Goal: Task Accomplishment & Management: Use online tool/utility

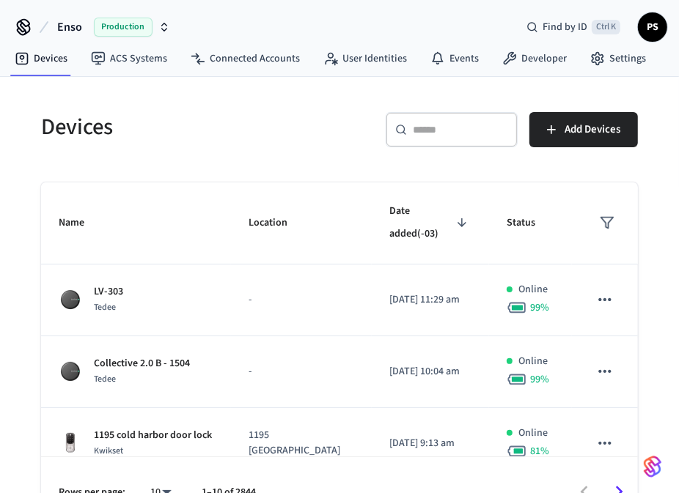
click at [125, 25] on span "Production" at bounding box center [123, 27] width 59 height 19
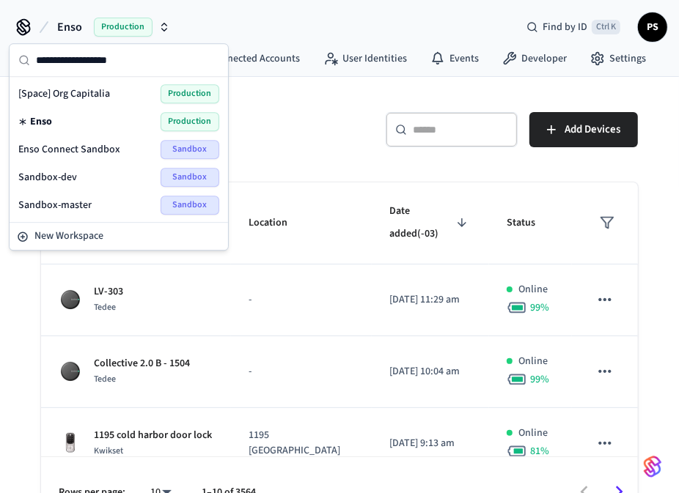
click at [312, 141] on div "Devices" at bounding box center [176, 127] width 307 height 64
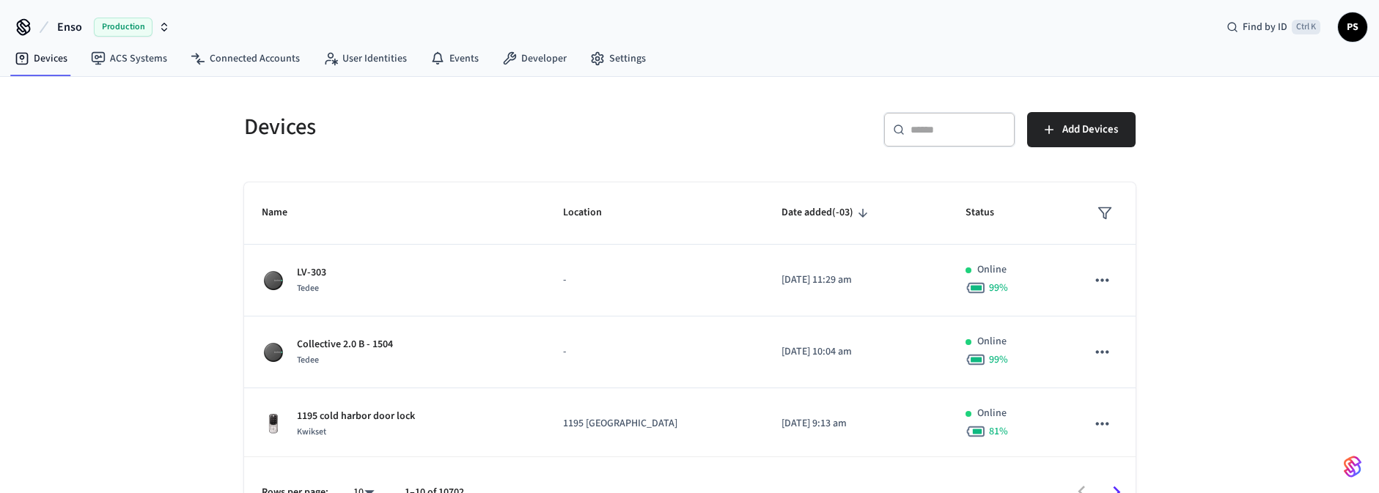
click at [689, 186] on div "Devices ​ ​ Add Devices Name Location Date added (-03) Status LV-303 Tedee - [D…" at bounding box center [689, 302] width 1379 height 451
click at [125, 21] on span "Production" at bounding box center [123, 27] width 59 height 19
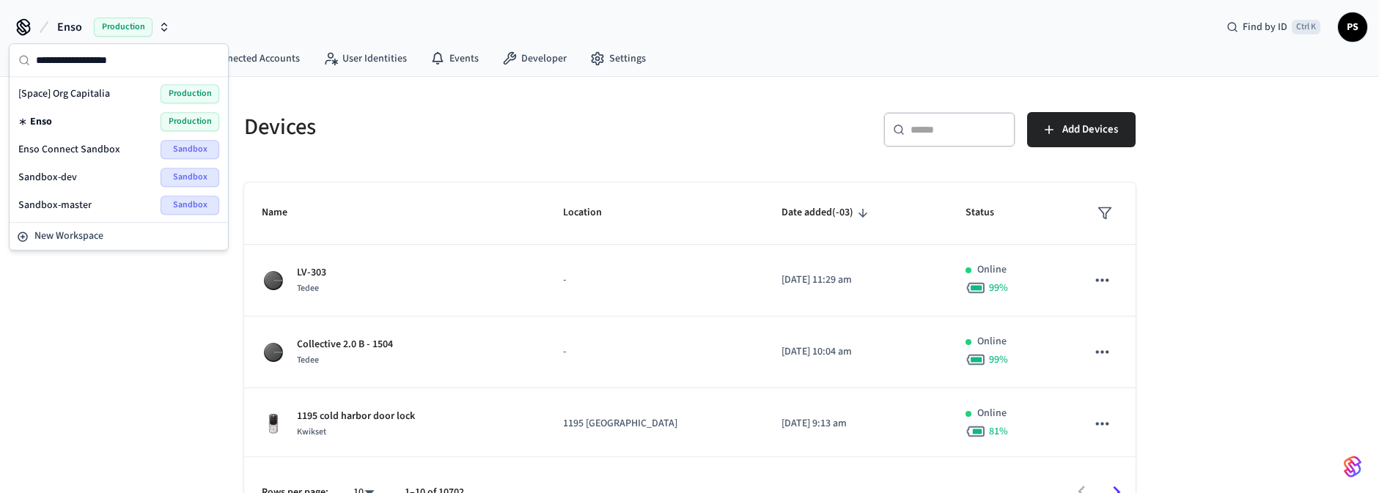
click at [76, 152] on span "Enso Connect Sandbox" at bounding box center [69, 149] width 102 height 15
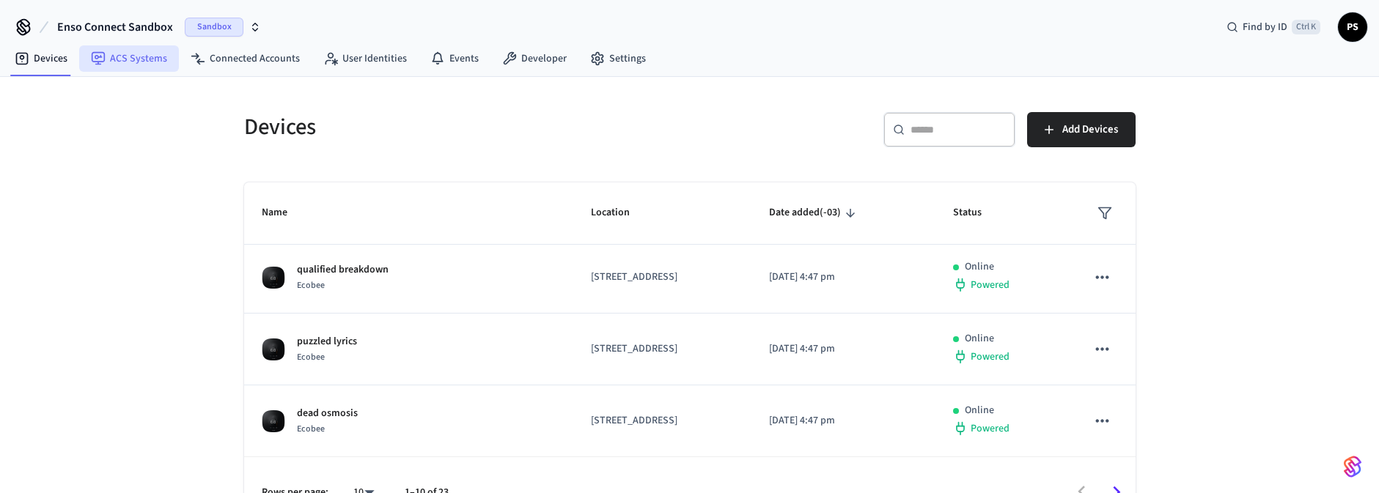
click at [136, 56] on link "ACS Systems" at bounding box center [129, 58] width 100 height 26
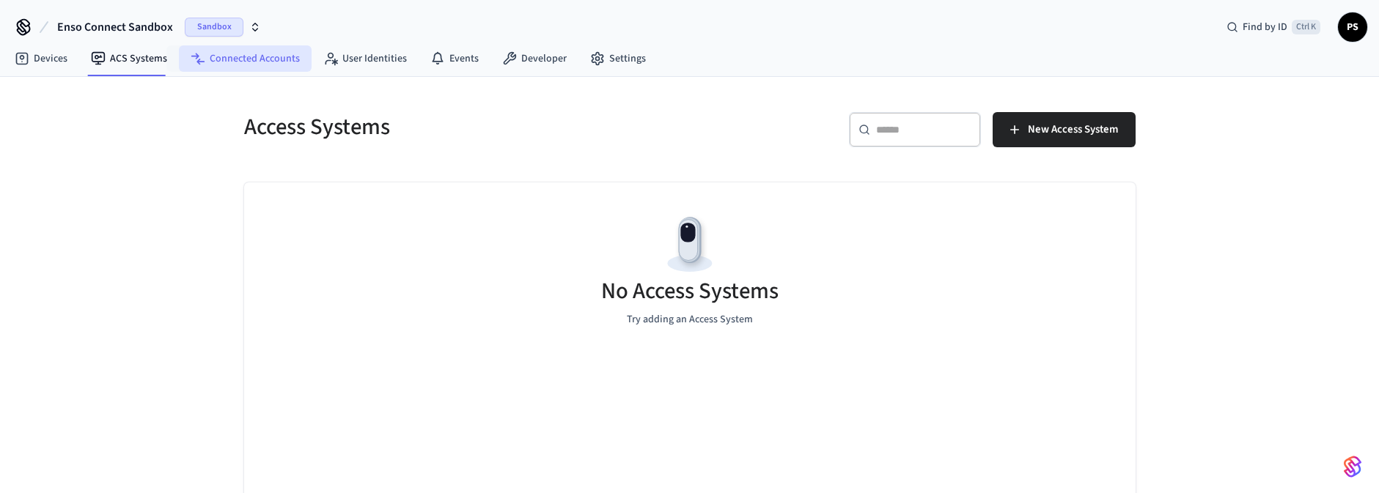
click at [246, 59] on link "Connected Accounts" at bounding box center [245, 58] width 133 height 26
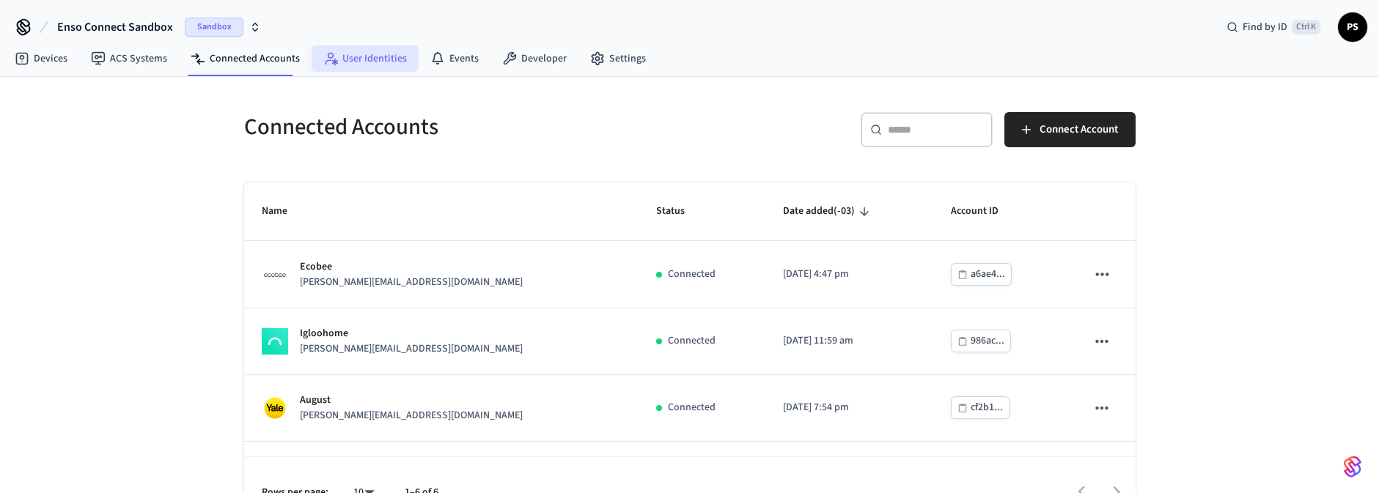
click at [355, 59] on link "User Identities" at bounding box center [364, 58] width 107 height 26
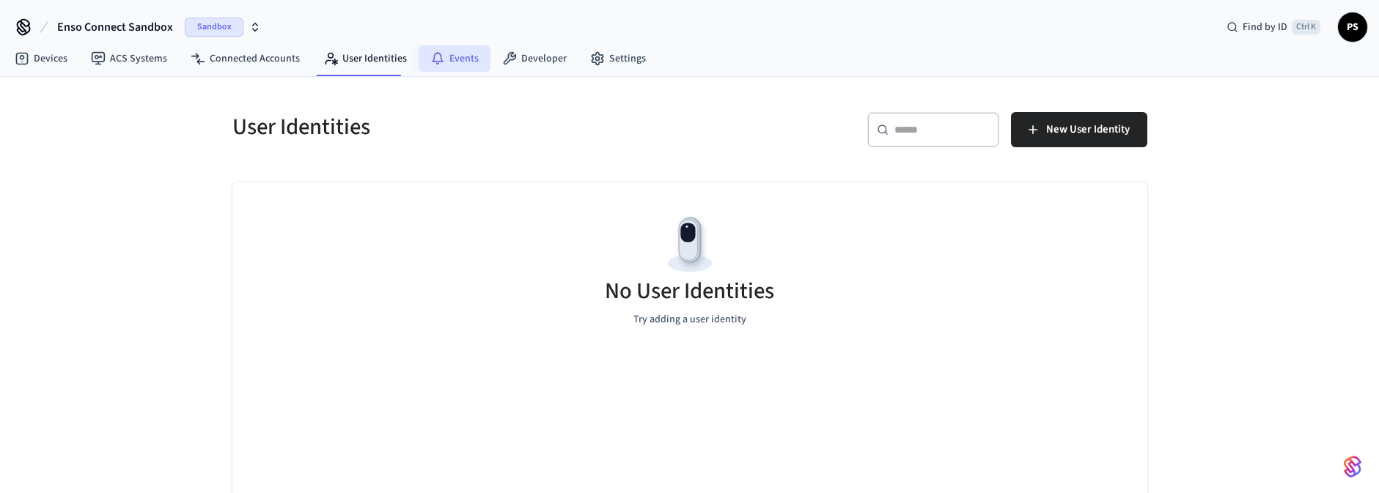
click at [442, 61] on link "Events" at bounding box center [454, 58] width 72 height 26
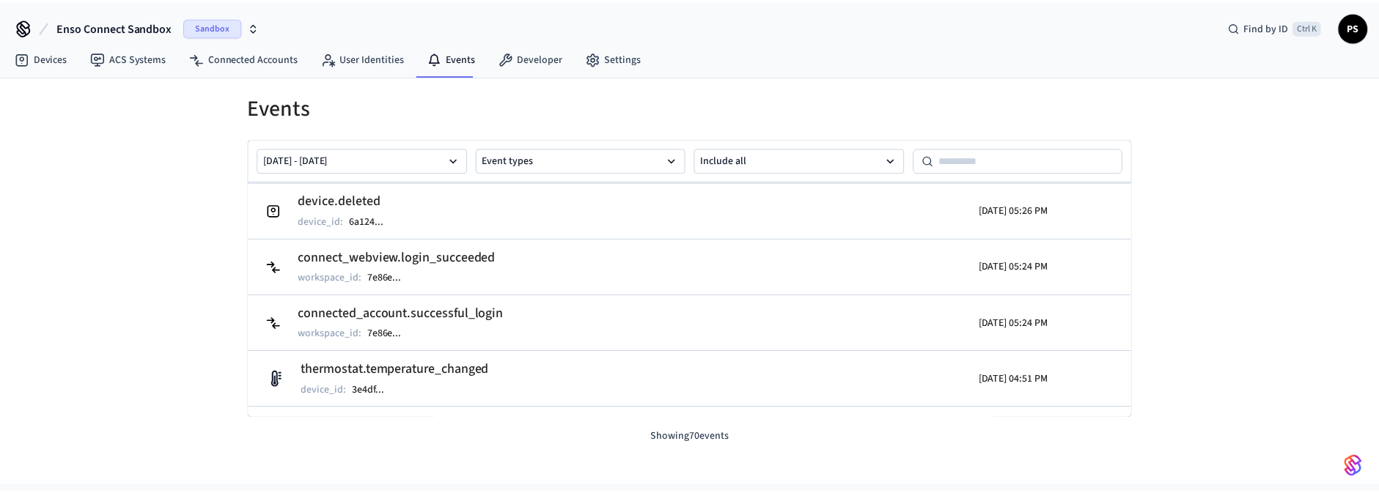
scroll to position [438, 0]
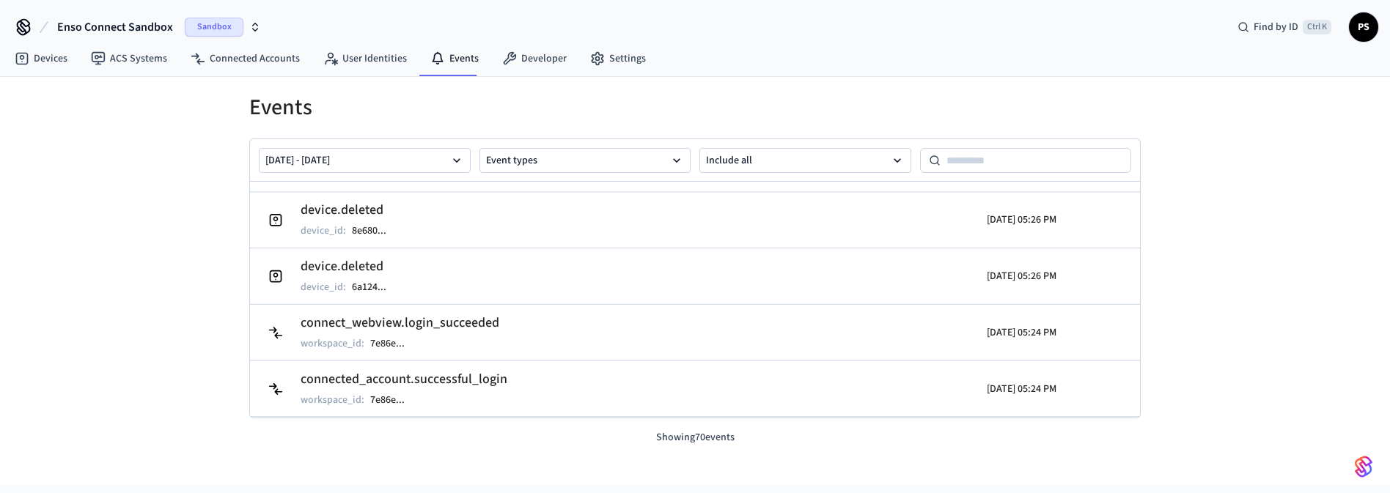
click at [204, 26] on span "Sandbox" at bounding box center [214, 27] width 59 height 19
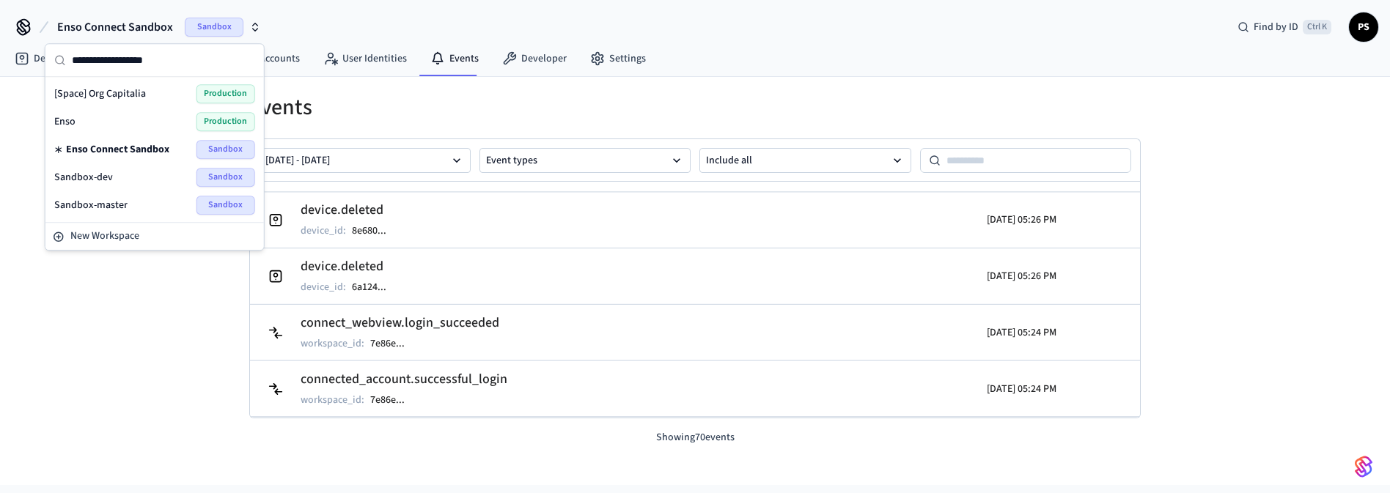
click at [121, 174] on div "Sandbox-dev Sandbox" at bounding box center [154, 177] width 201 height 19
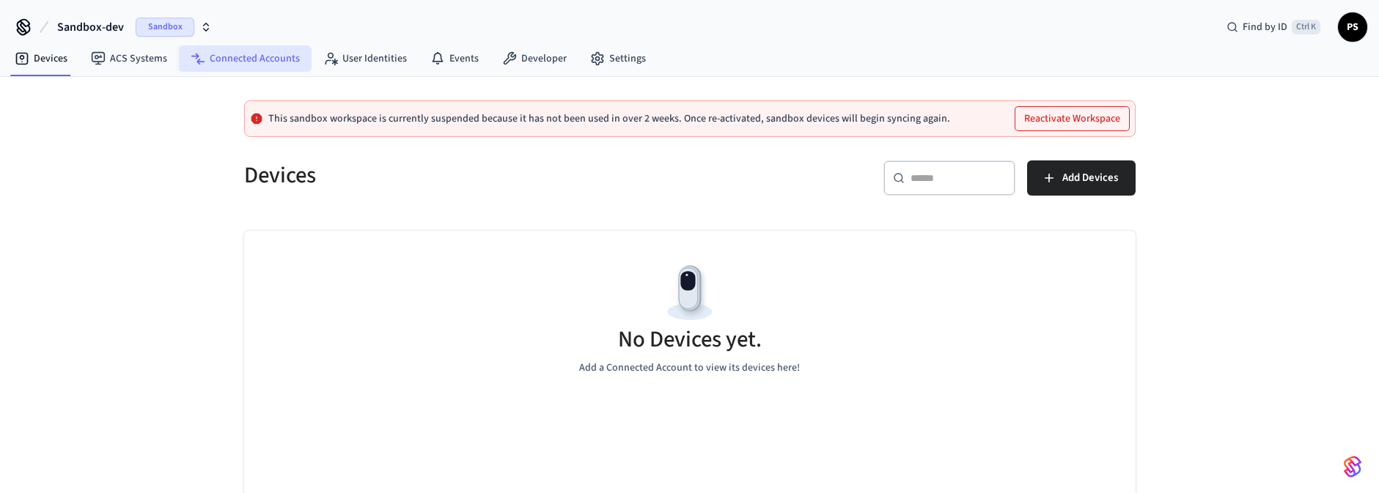
click at [221, 63] on link "Connected Accounts" at bounding box center [245, 58] width 133 height 26
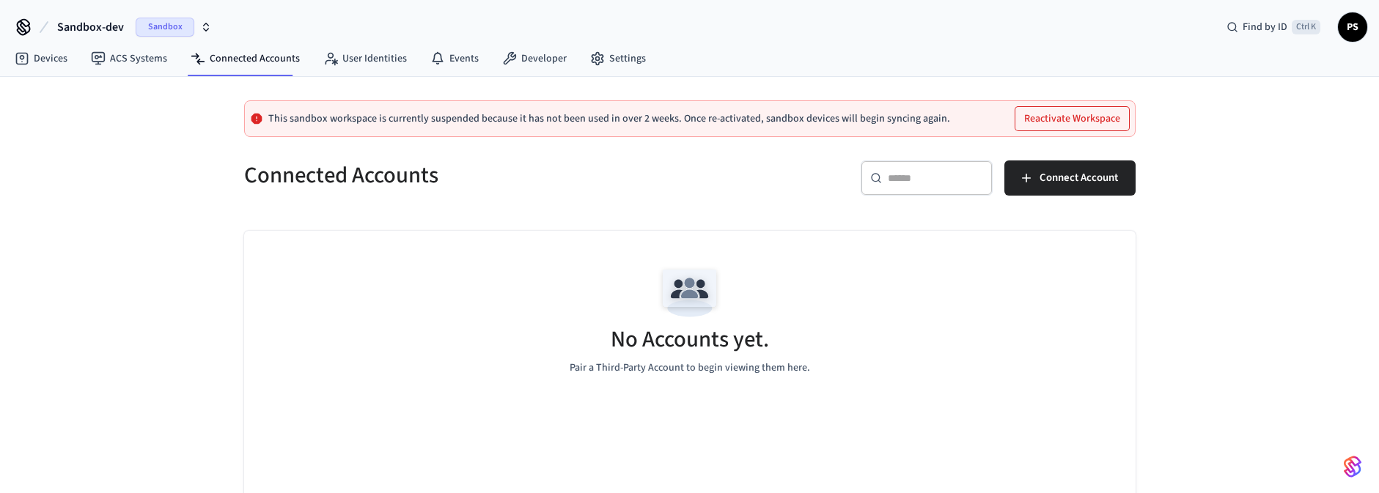
click at [169, 26] on span "Sandbox" at bounding box center [165, 27] width 59 height 19
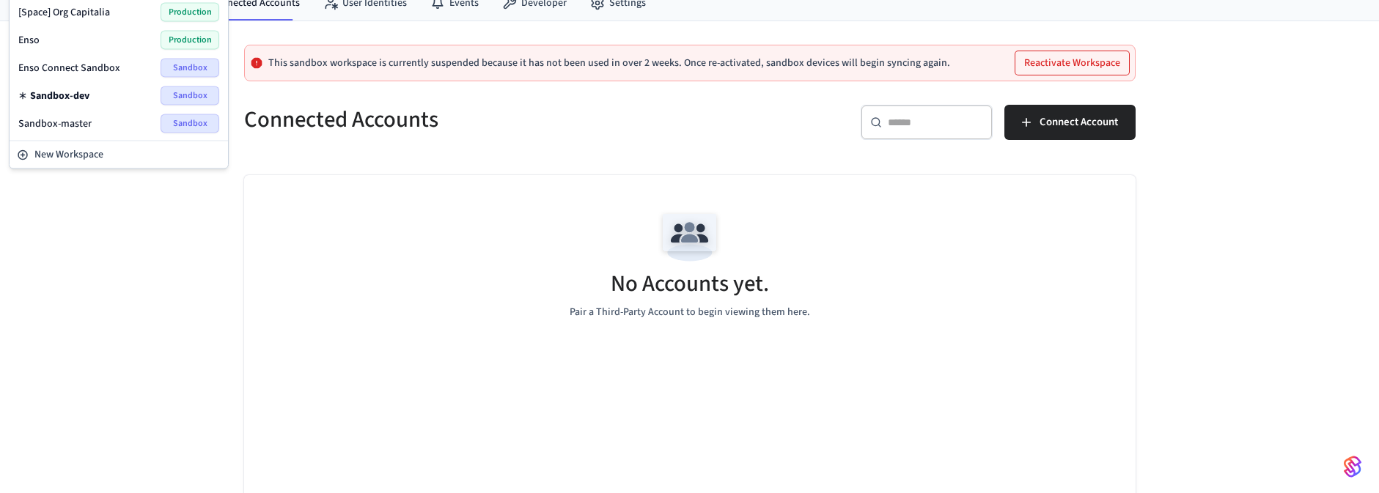
scroll to position [81, 0]
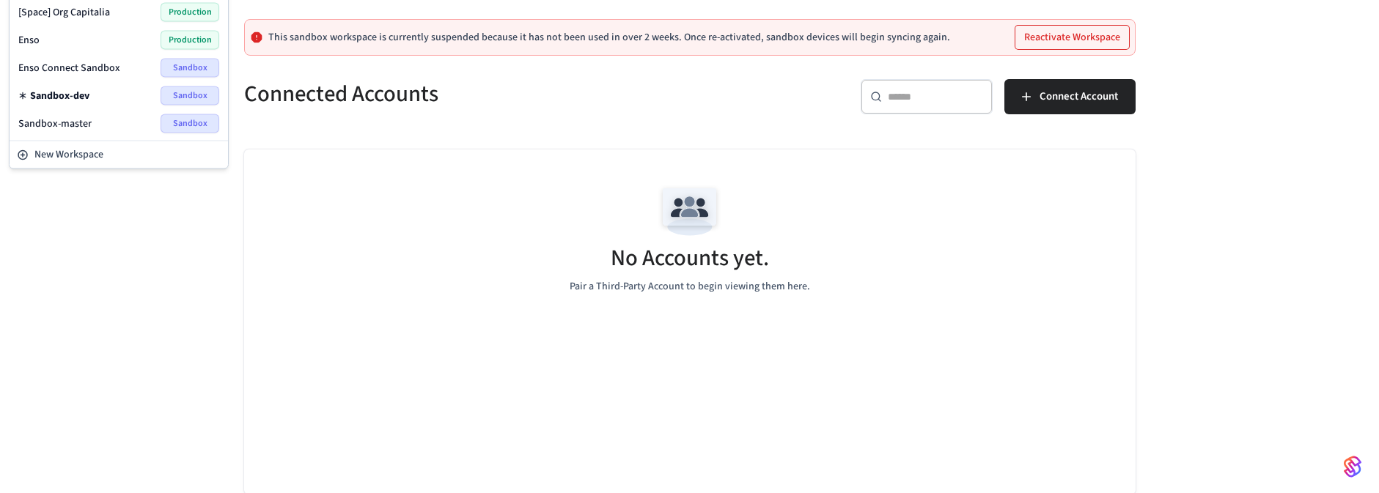
click at [188, 122] on span "Sandbox" at bounding box center [189, 123] width 59 height 19
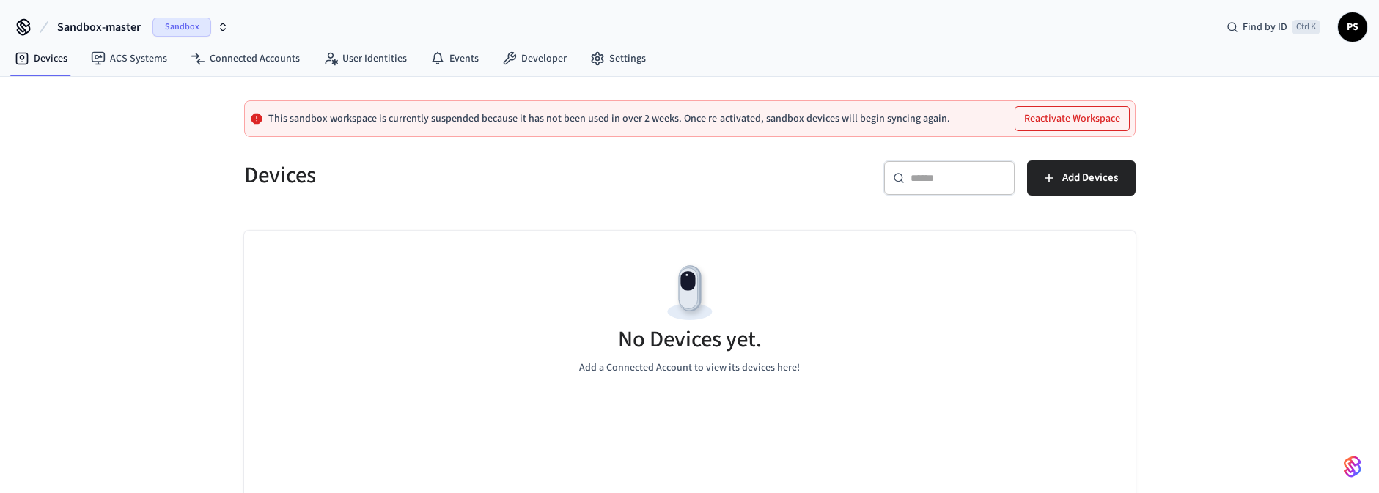
click at [172, 25] on span "Sandbox" at bounding box center [181, 27] width 59 height 19
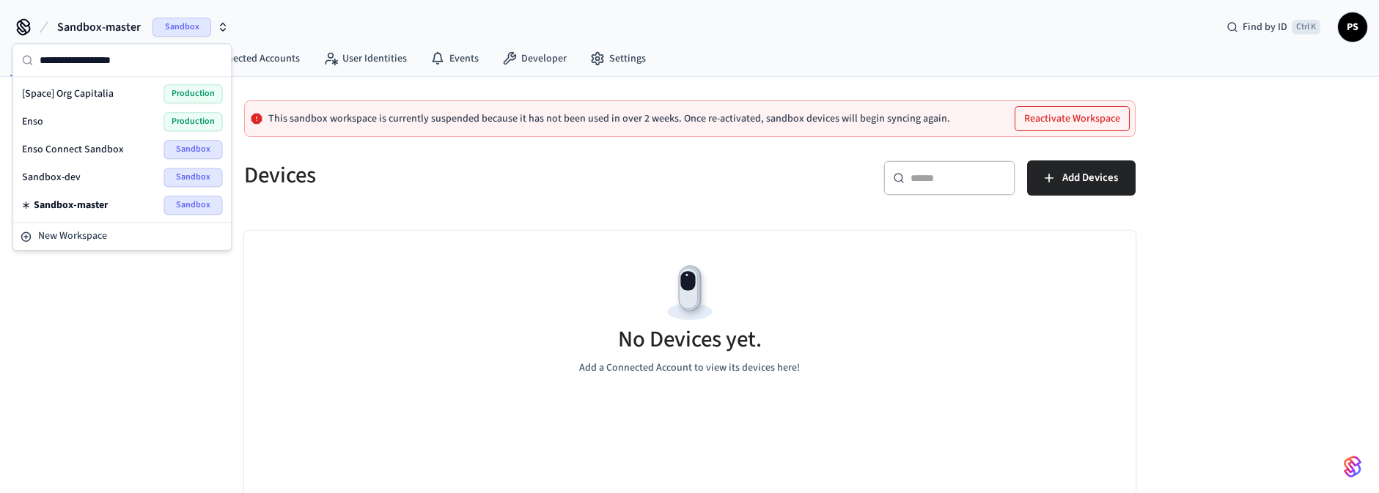
click at [194, 146] on span "Sandbox" at bounding box center [193, 149] width 59 height 19
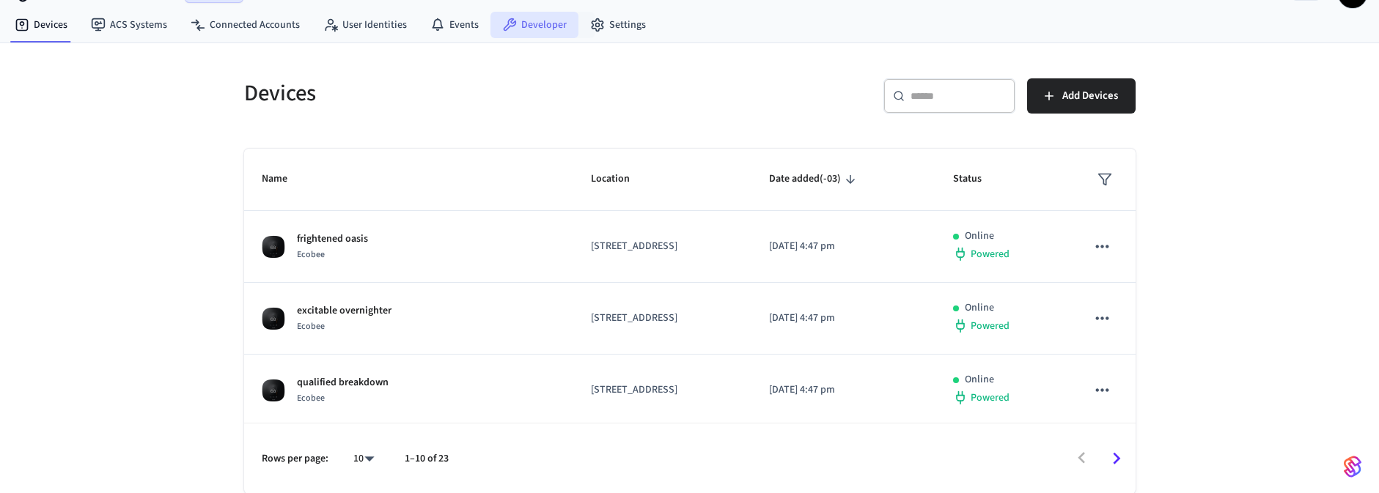
click at [541, 17] on link "Developer" at bounding box center [534, 25] width 88 height 26
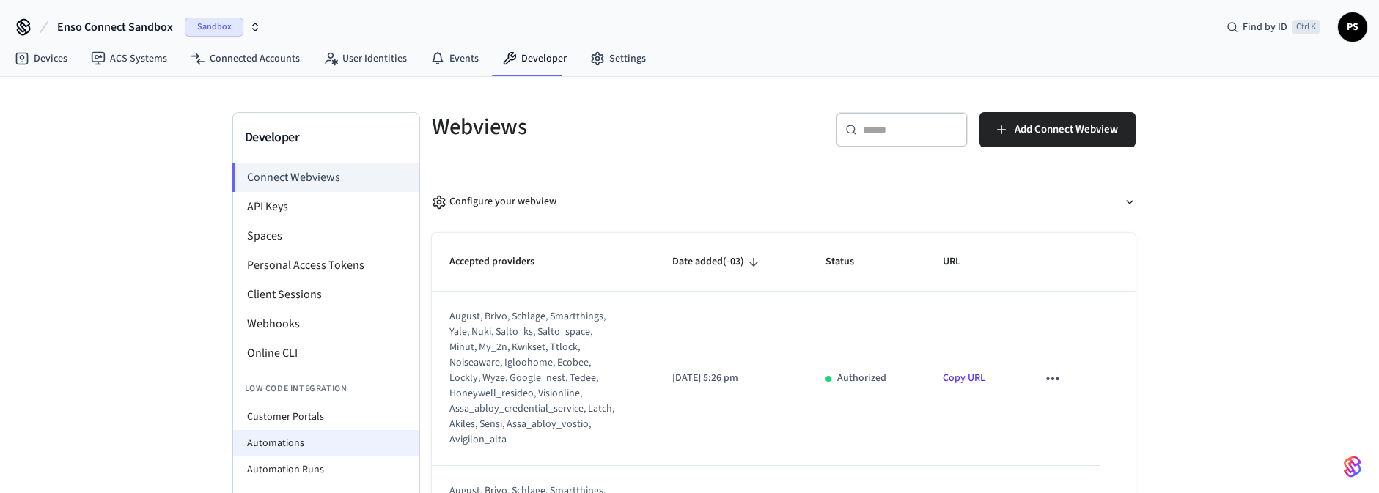
click at [292, 435] on li "Automations" at bounding box center [326, 443] width 186 height 26
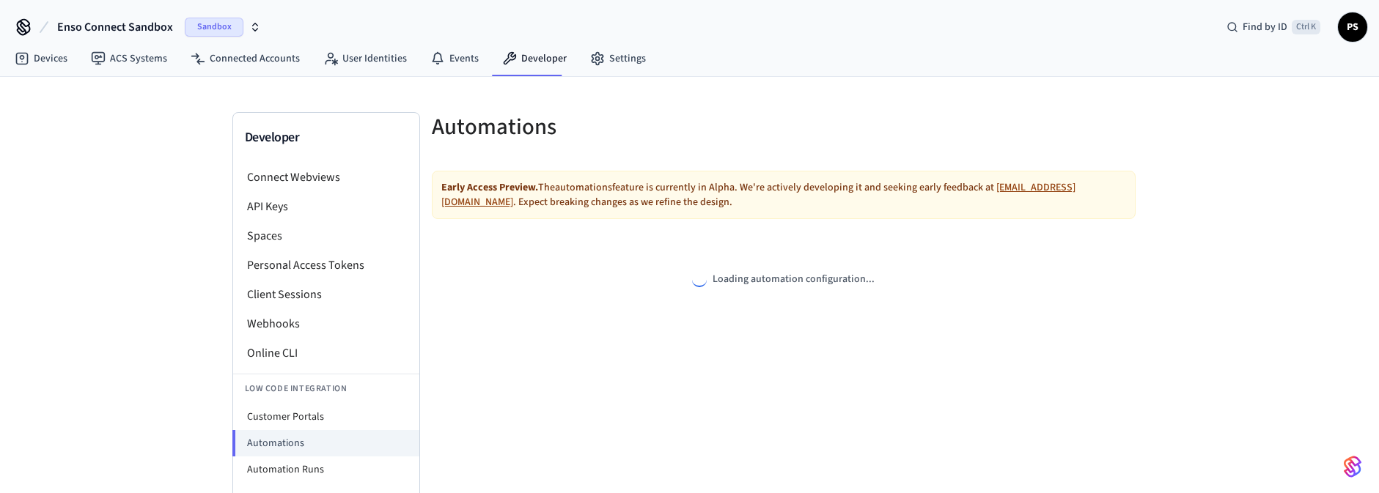
select select "**********"
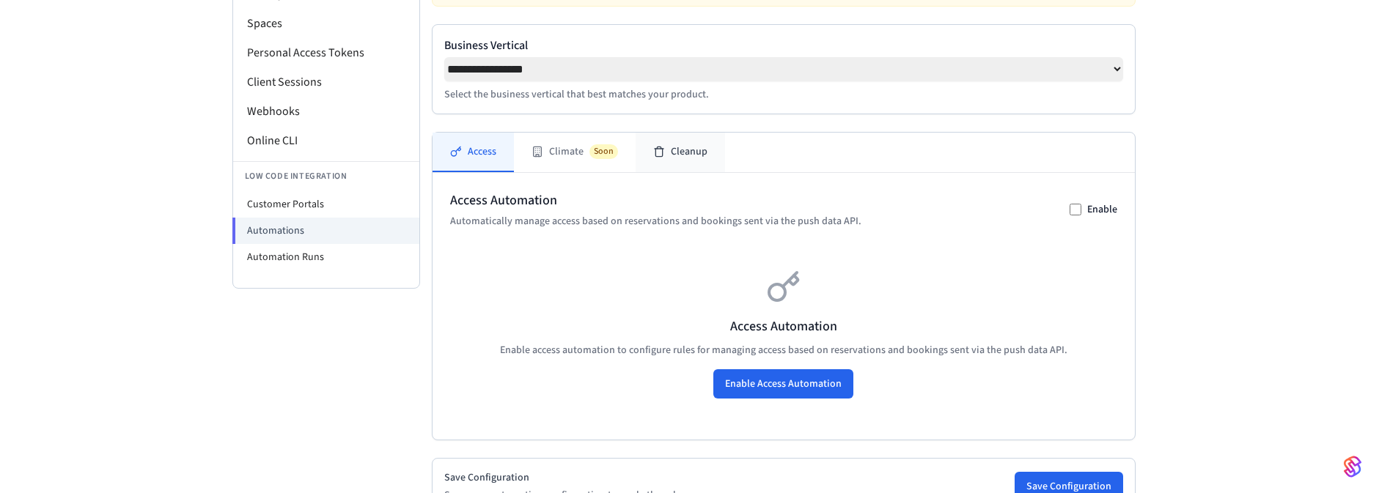
scroll to position [176, 0]
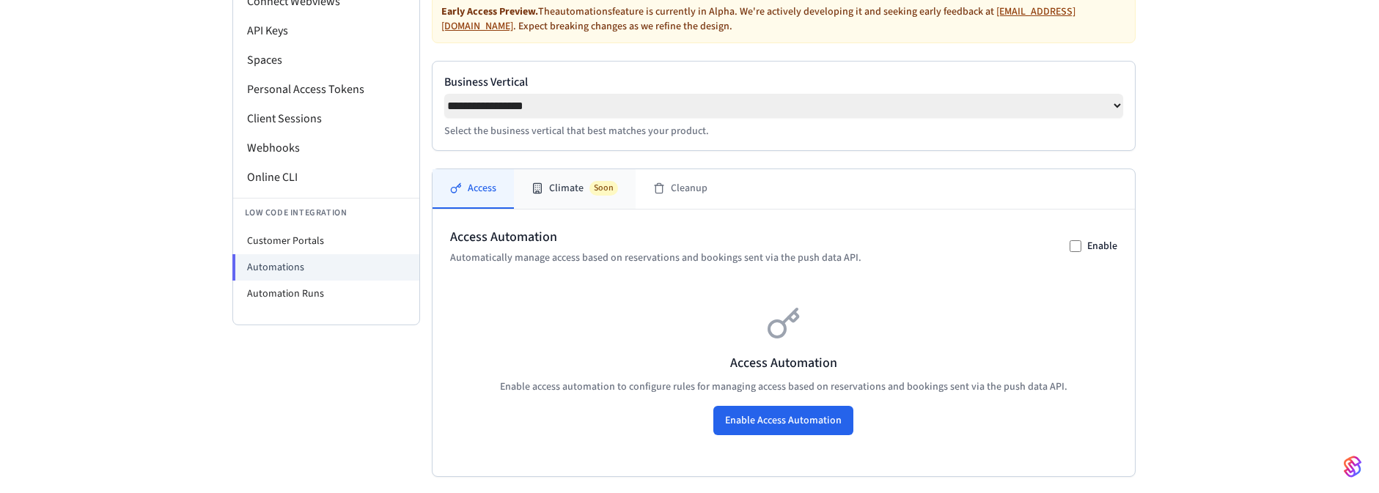
click at [567, 195] on button "Climate Soon" at bounding box center [575, 189] width 122 height 40
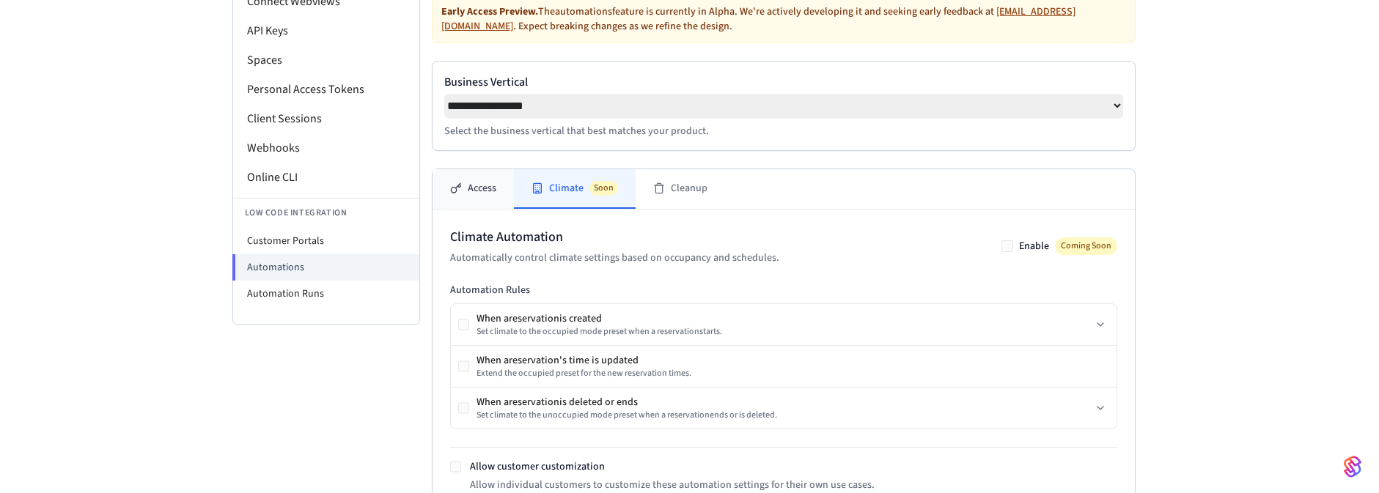
click at [462, 193] on button "Access" at bounding box center [472, 189] width 81 height 40
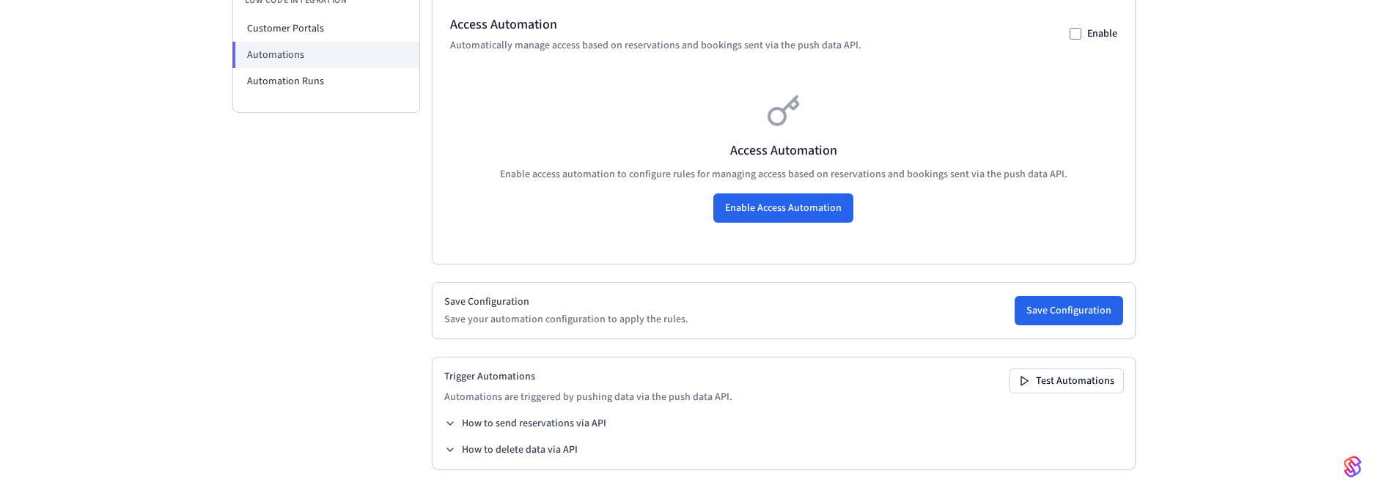
scroll to position [391, 0]
click at [689, 206] on button "Enable Access Automation" at bounding box center [783, 207] width 140 height 29
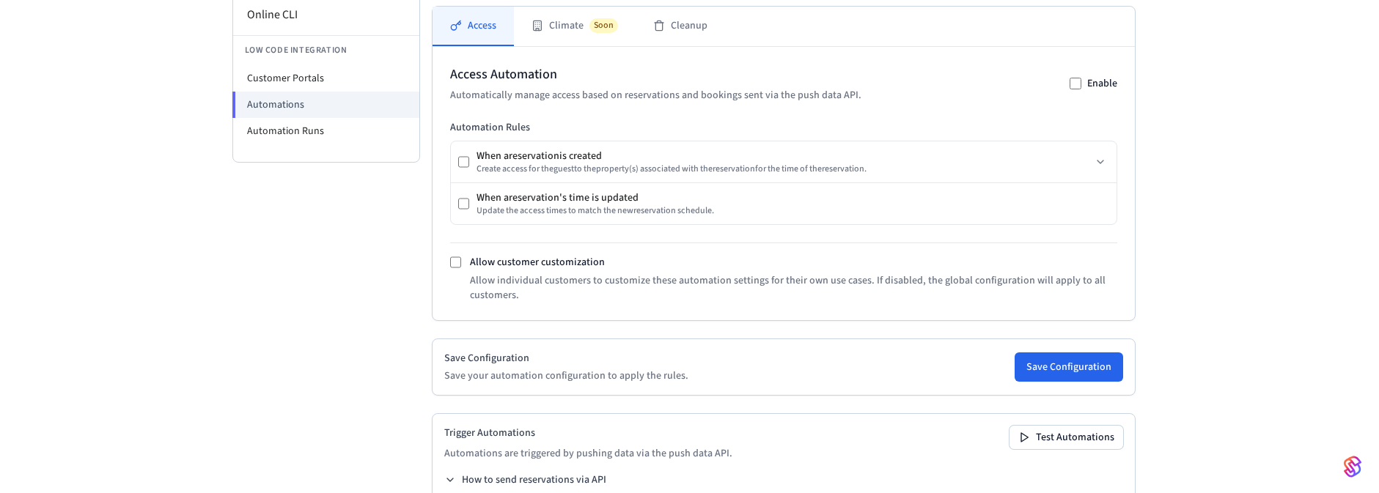
scroll to position [303, 0]
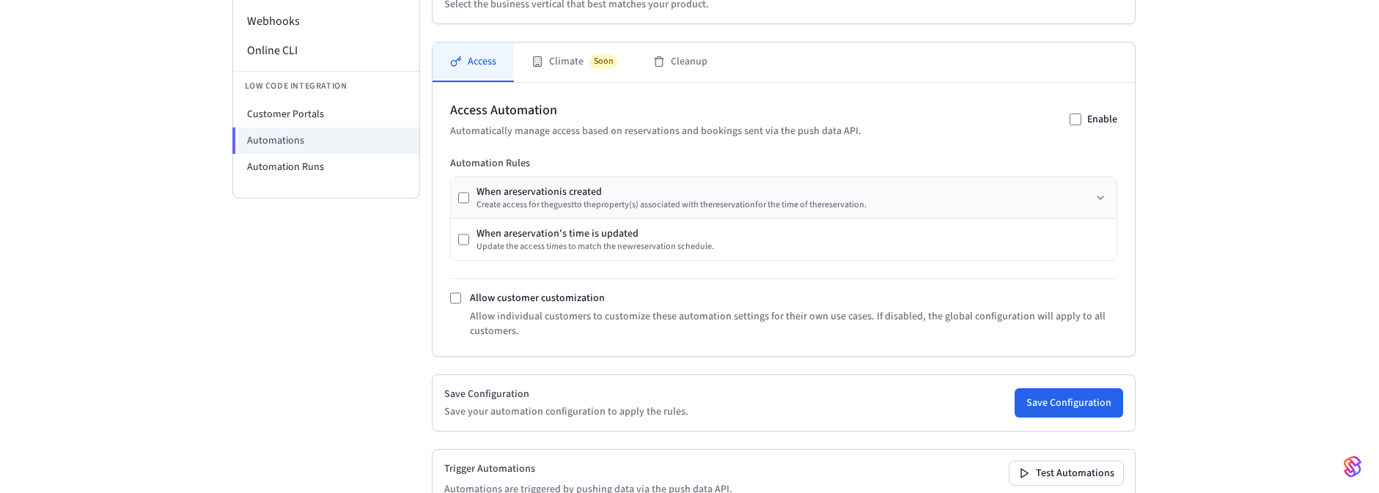
click at [558, 193] on div "When a reservation is created" at bounding box center [671, 192] width 390 height 15
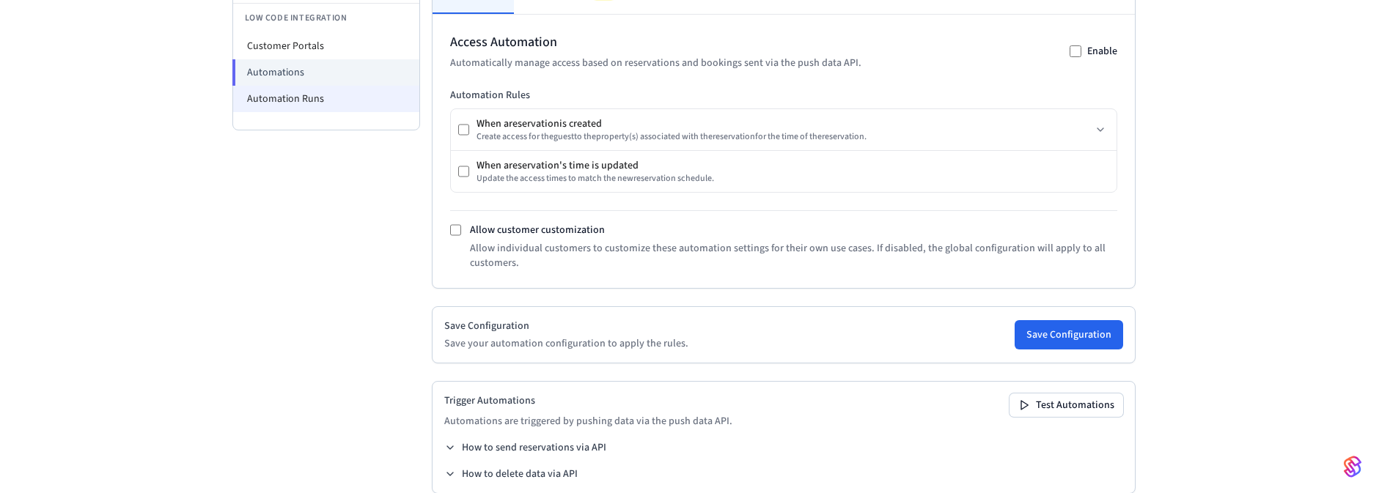
scroll to position [396, 0]
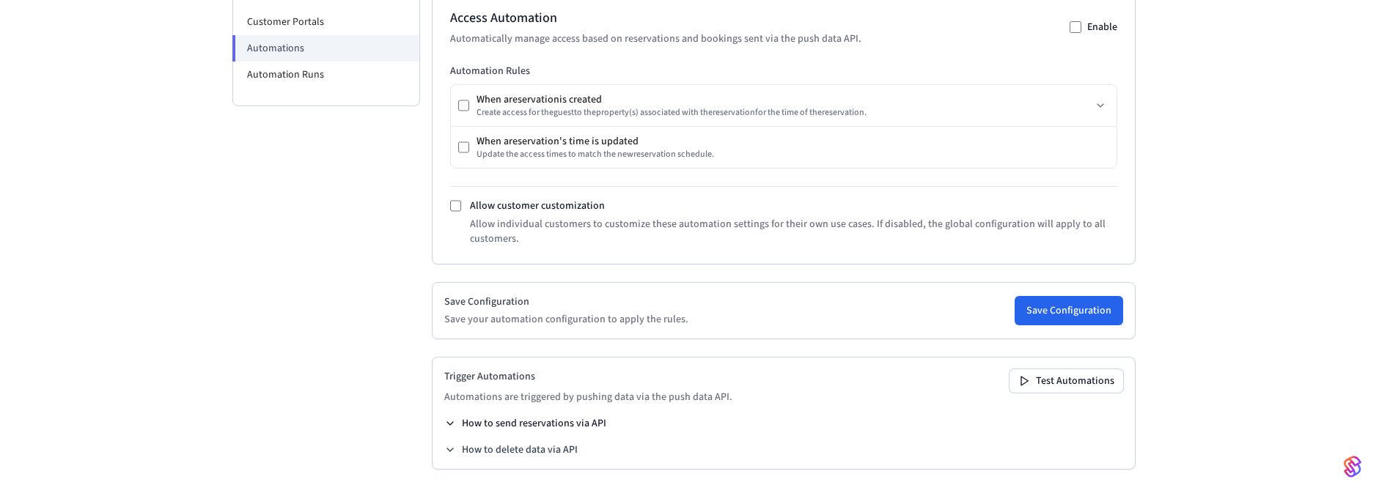
click at [541, 428] on button "How to send reservations via API" at bounding box center [525, 423] width 162 height 15
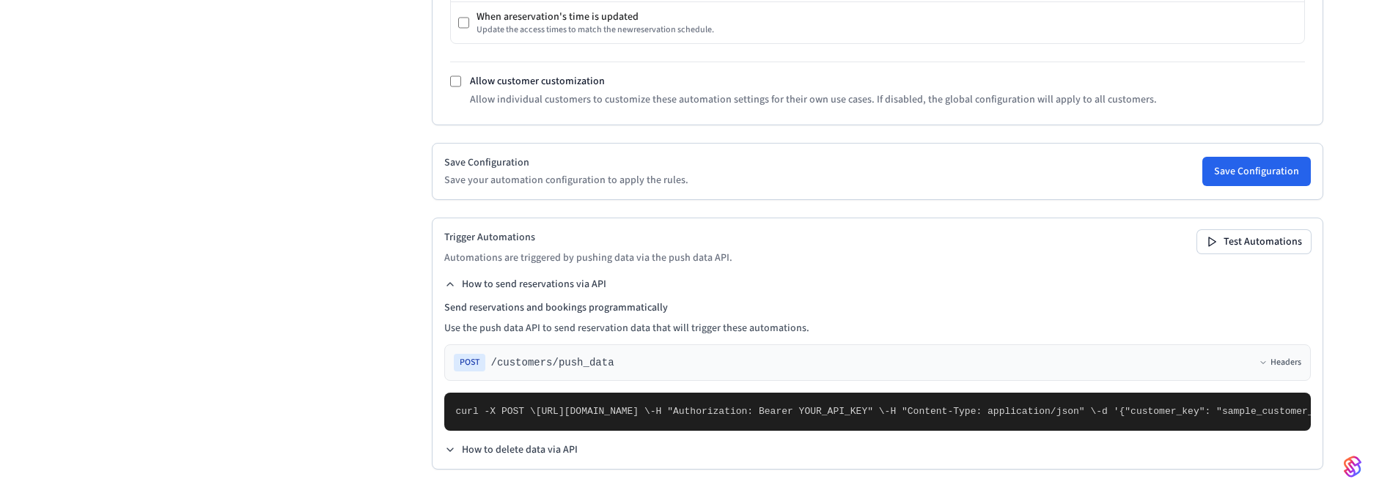
scroll to position [585, 0]
